Goal: Information Seeking & Learning: Learn about a topic

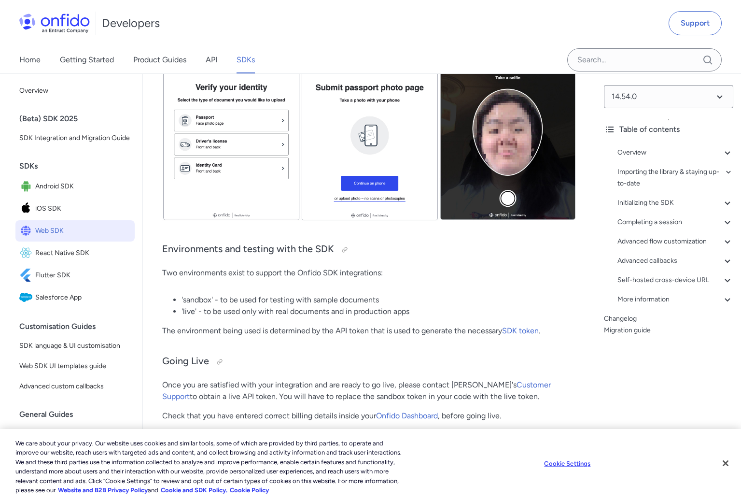
scroll to position [437, 0]
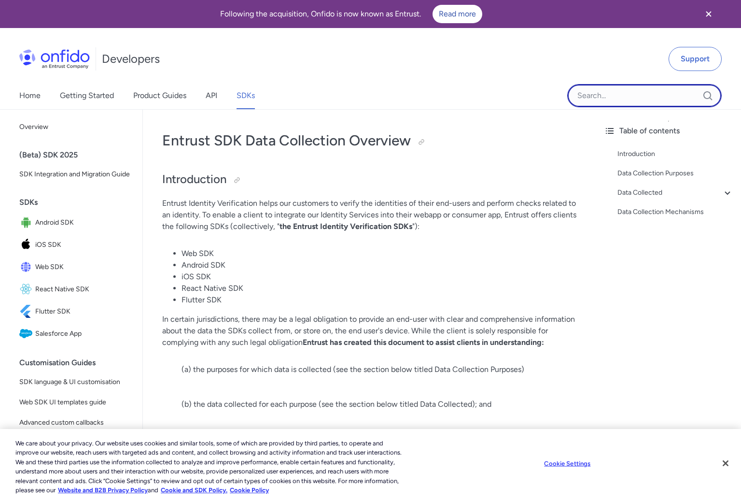
click at [644, 96] on input "Onfido search input field" at bounding box center [644, 95] width 154 height 23
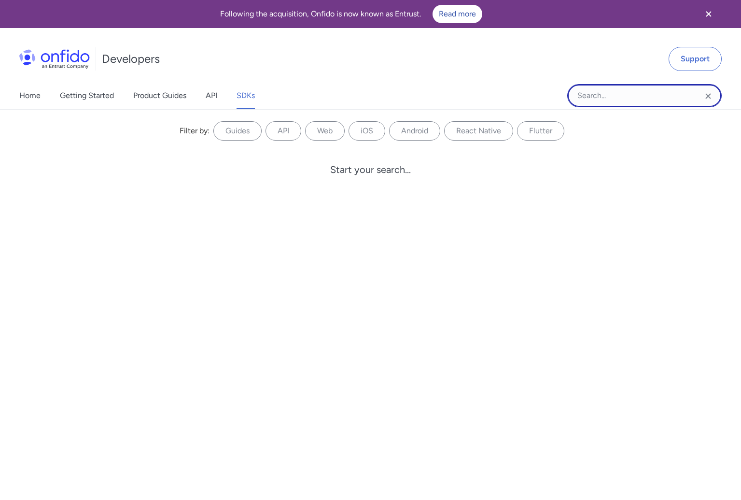
click at [644, 96] on input "Onfido search input field" at bounding box center [644, 95] width 154 height 23
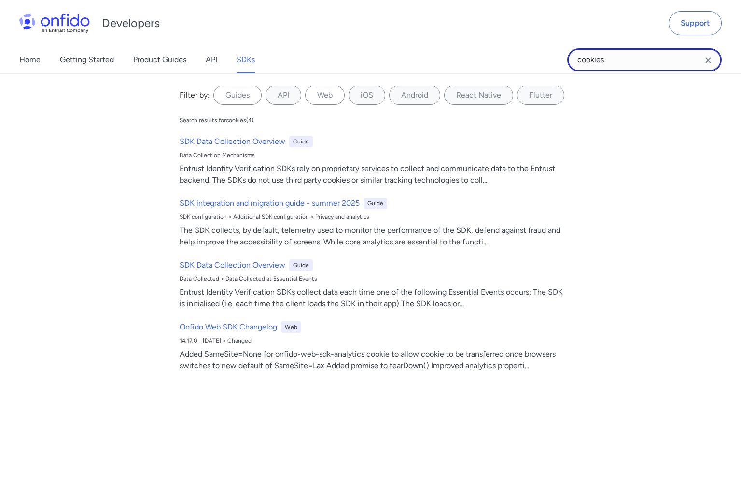
scroll to position [437, 0]
type input "cookies"
click at [367, 346] on div "Onfido Web SDK Changelog Web 14.17.0 - 2024-02-23 > Changed Added SameSite=None…" at bounding box center [375, 346] width 398 height 58
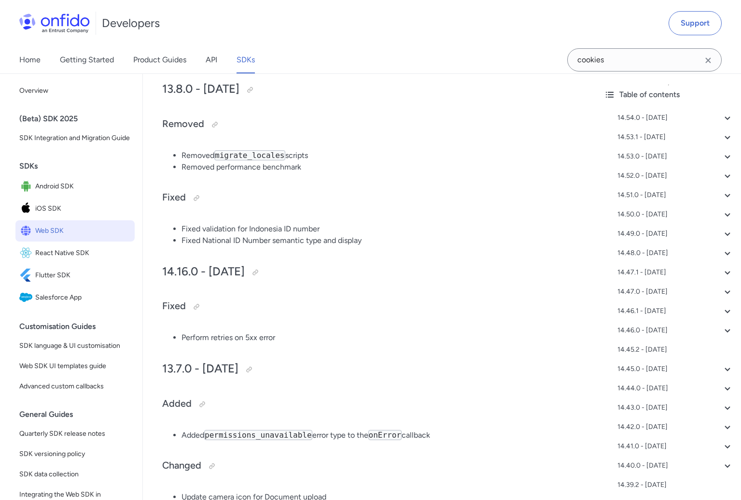
scroll to position [7655, 0]
